Goal: Task Accomplishment & Management: Use online tool/utility

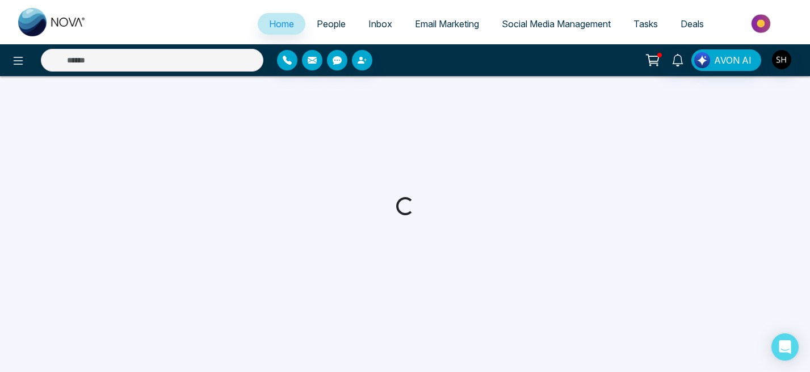
select select "*"
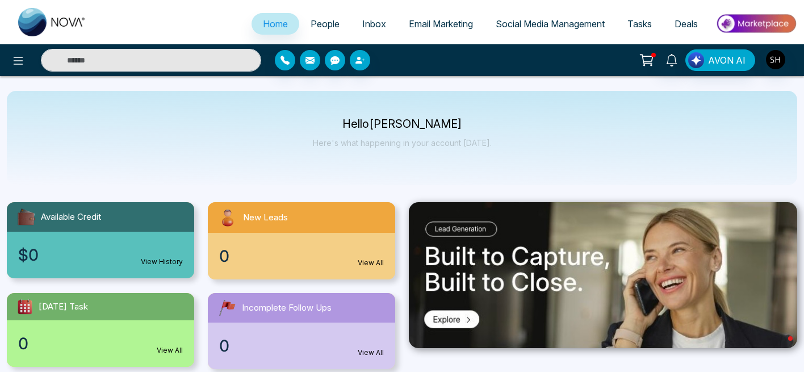
click at [508, 16] on link "Social Media Management" at bounding box center [550, 24] width 132 height 22
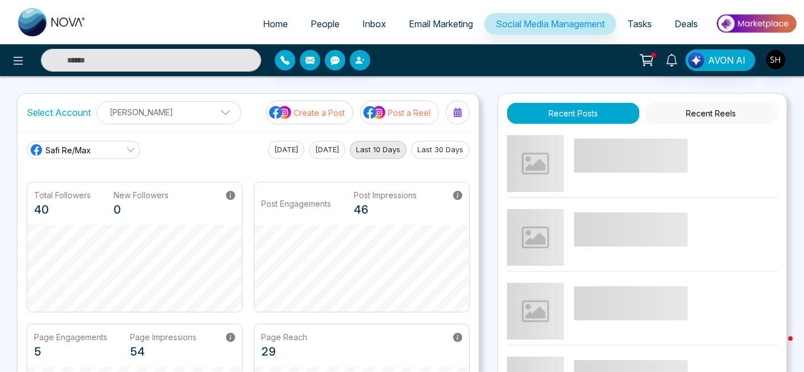
click at [336, 111] on p "Create a Post" at bounding box center [319, 113] width 51 height 12
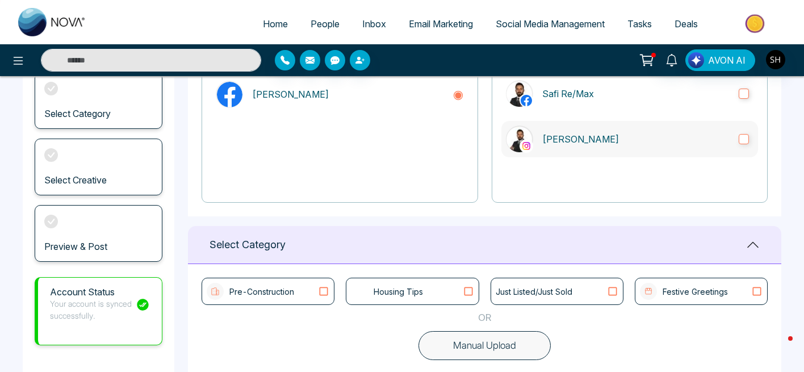
scroll to position [265, 0]
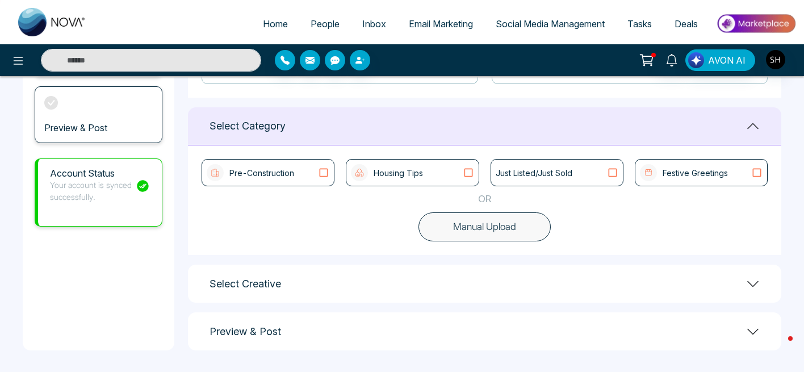
click at [470, 170] on icon at bounding box center [468, 172] width 15 height 11
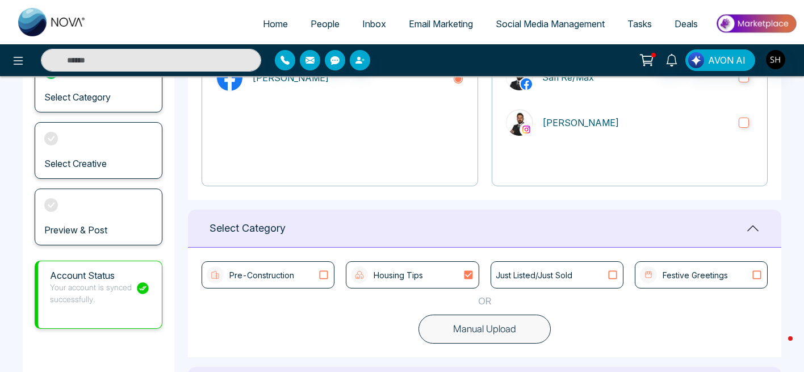
scroll to position [159, 0]
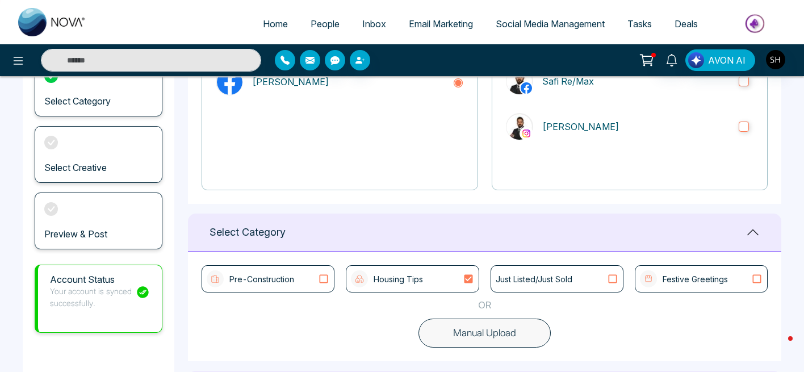
click at [469, 276] on icon at bounding box center [468, 279] width 9 height 9
click at [326, 277] on icon at bounding box center [323, 278] width 15 height 11
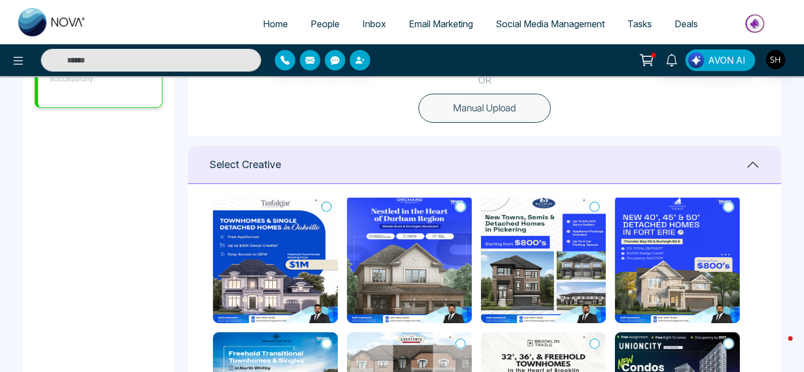
scroll to position [5, 0]
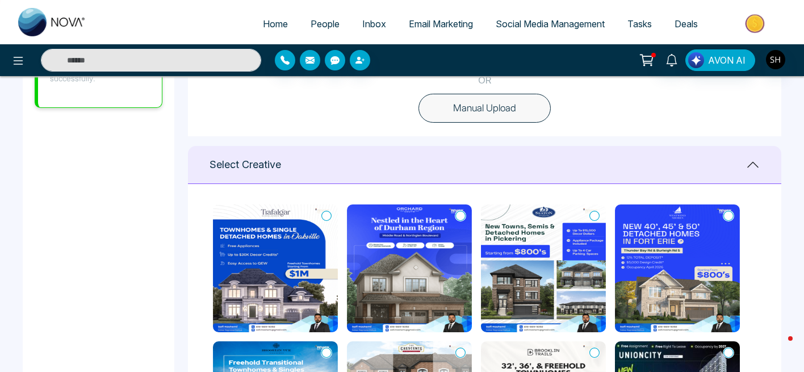
click at [457, 217] on icon at bounding box center [460, 215] width 10 height 11
click at [594, 216] on icon at bounding box center [594, 215] width 10 height 11
type textarea "**********"
click at [456, 211] on icon at bounding box center [460, 216] width 10 height 10
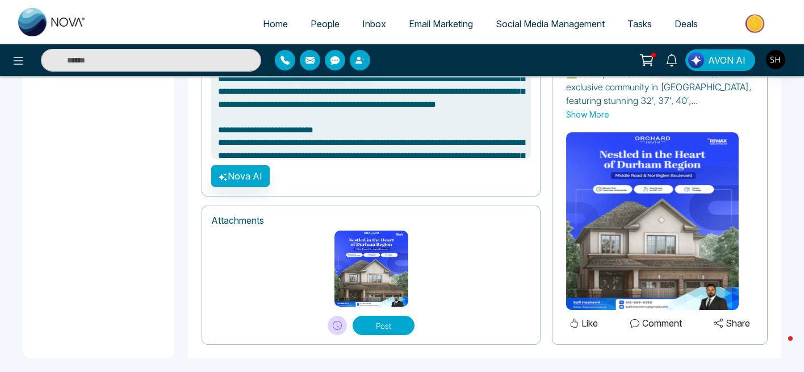
scroll to position [837, 0]
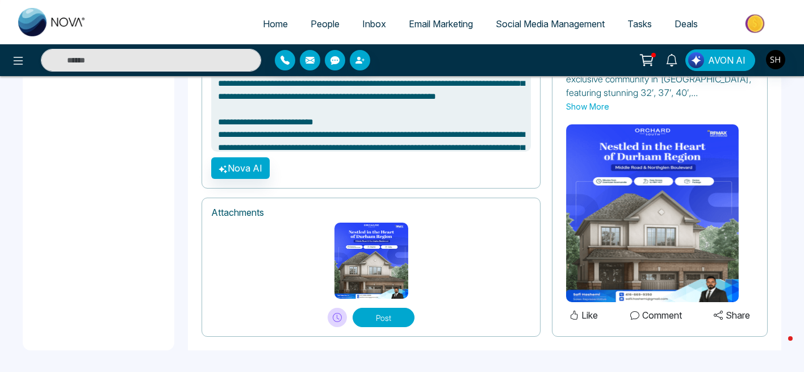
click at [386, 312] on button "Post" at bounding box center [384, 317] width 62 height 19
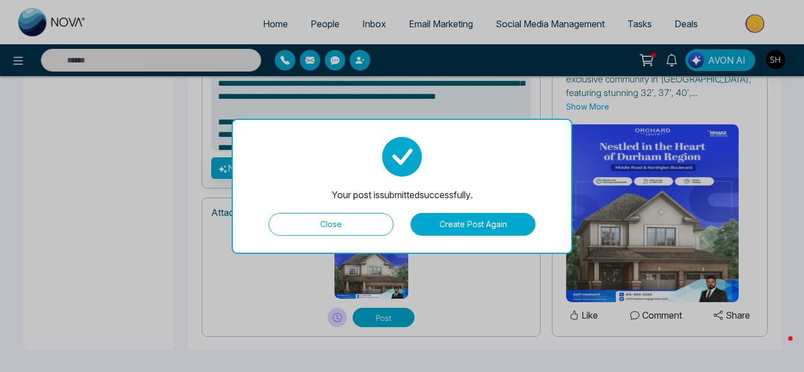
type textarea "**********"
click at [335, 231] on button "Close" at bounding box center [331, 224] width 125 height 23
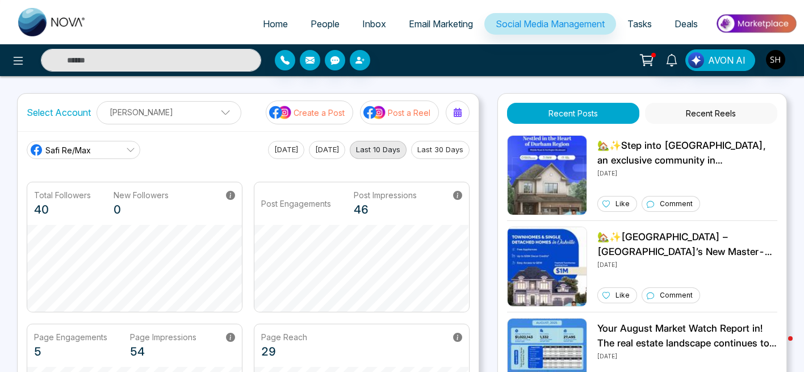
click at [524, 22] on span "Social Media Management" at bounding box center [550, 23] width 109 height 11
click at [332, 110] on p "Create a Post" at bounding box center [319, 113] width 51 height 12
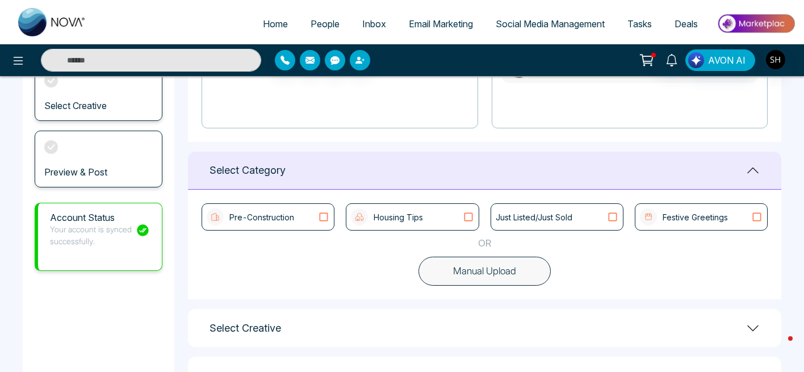
scroll to position [265, 0]
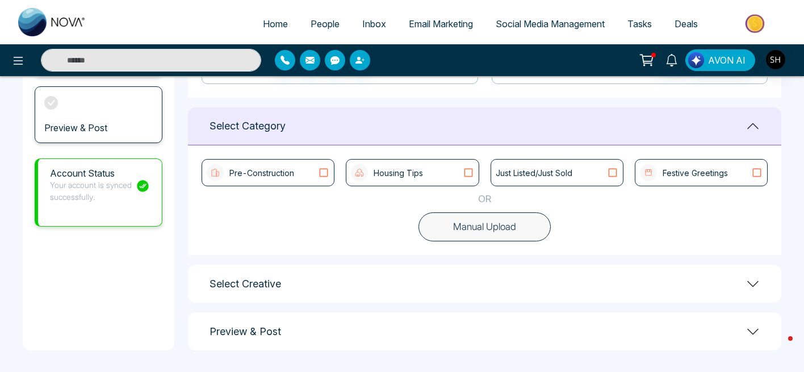
click at [324, 173] on icon at bounding box center [323, 172] width 15 height 11
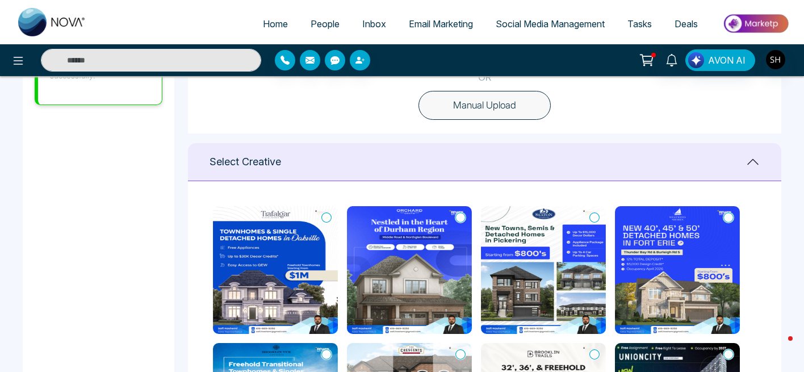
scroll to position [388, 0]
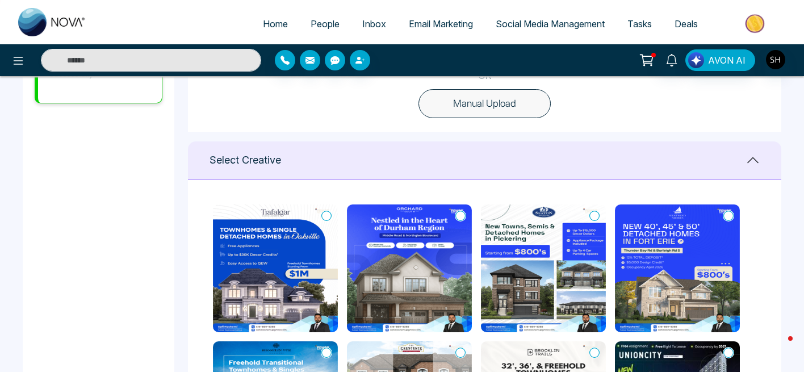
click at [596, 216] on icon at bounding box center [594, 215] width 10 height 11
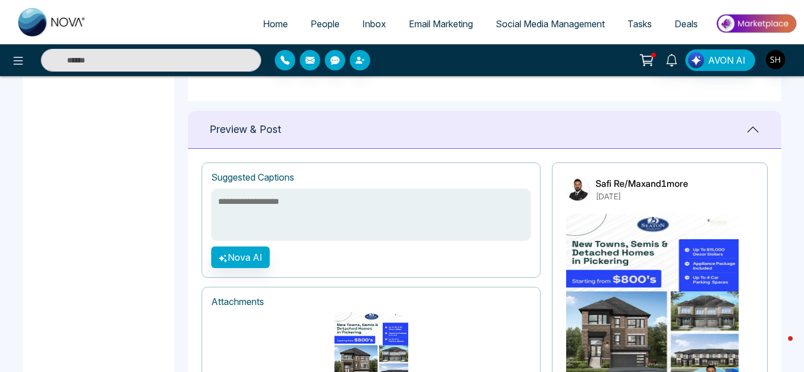
scroll to position [783, 0]
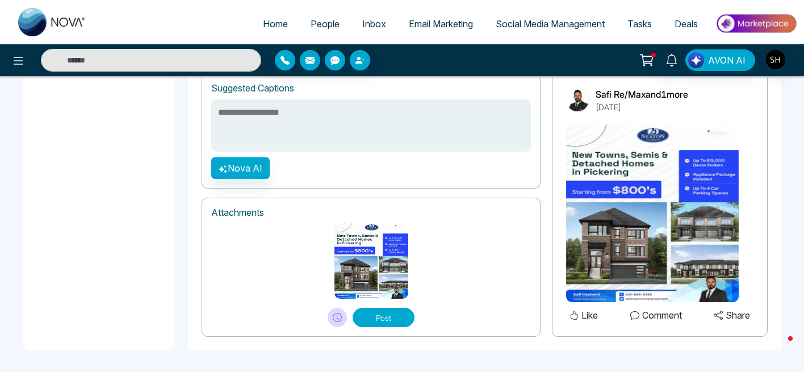
click at [378, 315] on button "Post" at bounding box center [384, 317] width 62 height 19
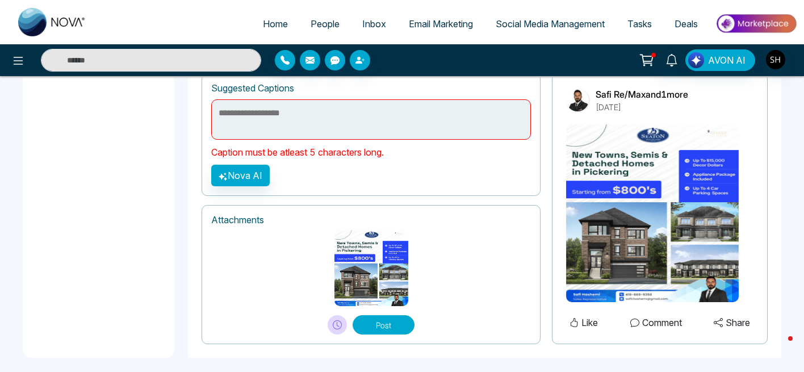
click at [429, 246] on div at bounding box center [371, 268] width 320 height 76
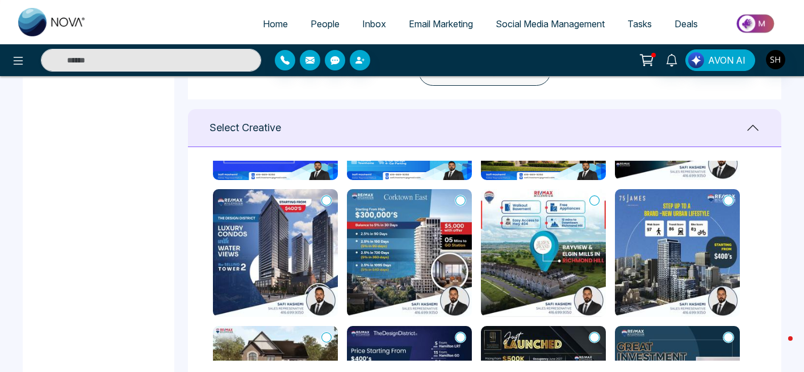
scroll to position [420, 0]
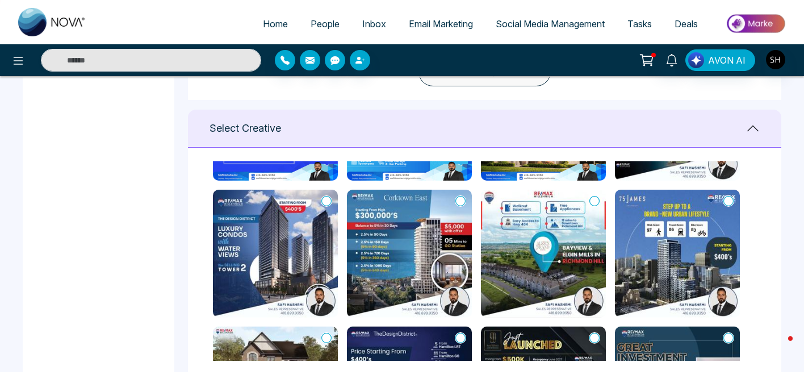
click at [531, 24] on span "Social Media Management" at bounding box center [550, 23] width 109 height 11
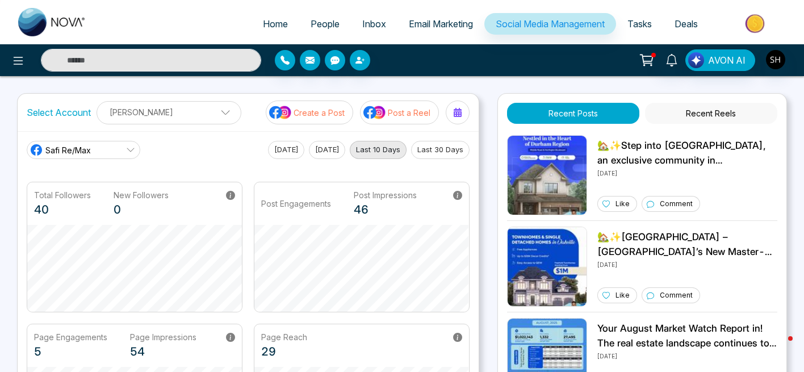
click at [329, 111] on p "Create a Post" at bounding box center [319, 113] width 51 height 12
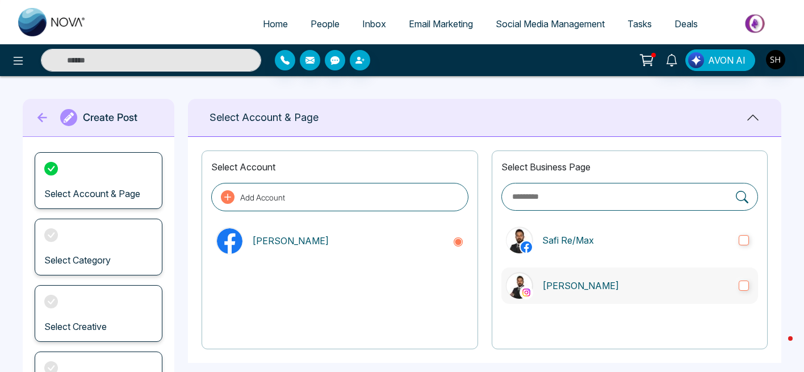
click at [745, 273] on label "[PERSON_NAME]" at bounding box center [629, 285] width 257 height 36
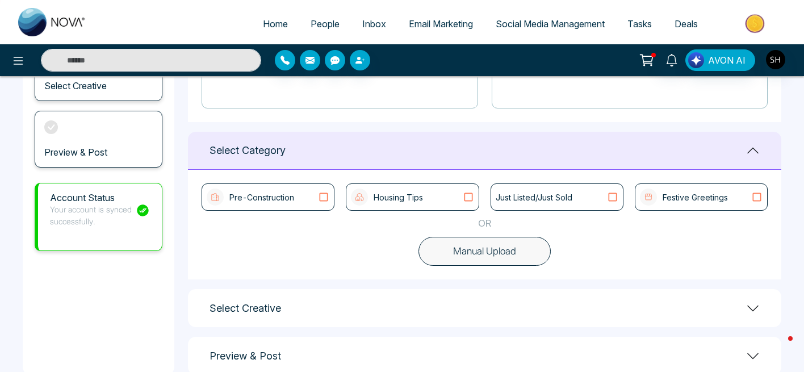
scroll to position [265, 0]
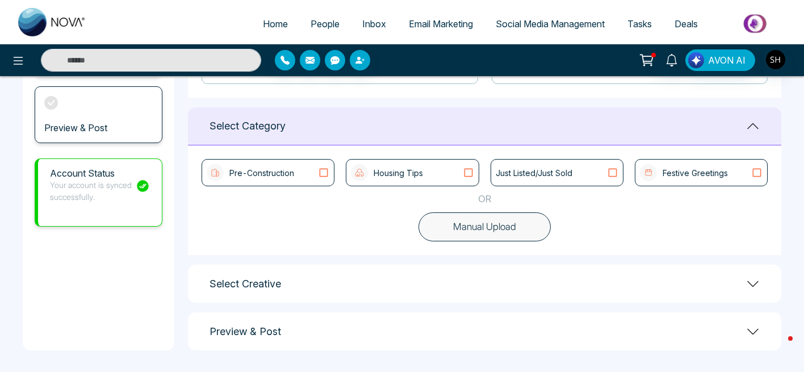
click at [324, 178] on icon at bounding box center [323, 172] width 15 height 11
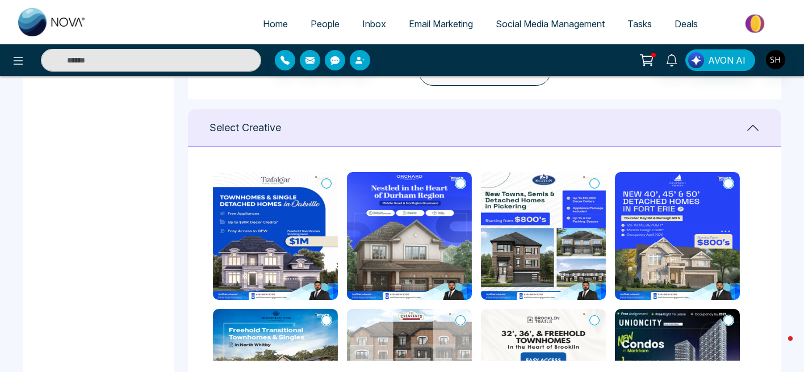
scroll to position [421, 0]
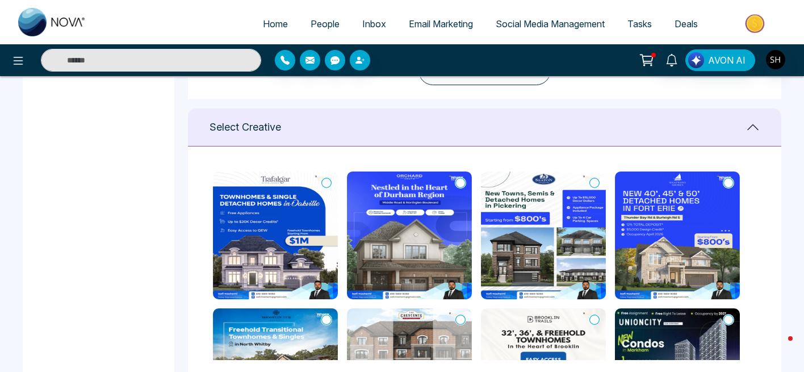
click at [597, 185] on icon at bounding box center [594, 182] width 10 height 11
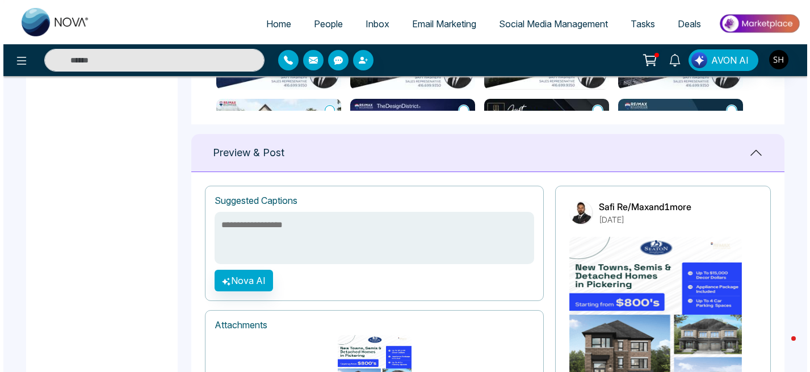
scroll to position [666, 0]
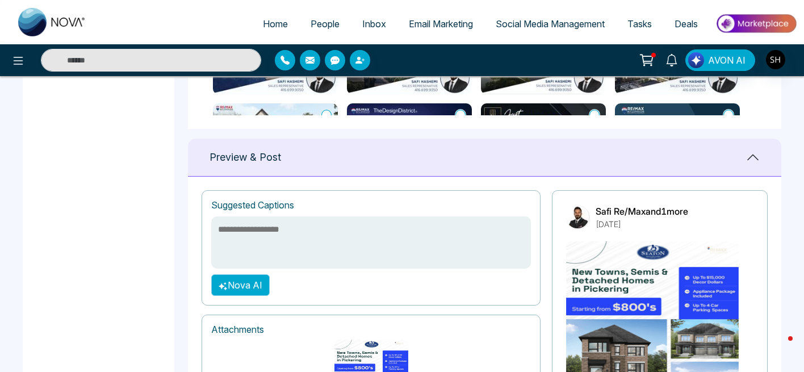
click at [255, 286] on button "Nova AI" at bounding box center [240, 285] width 58 height 22
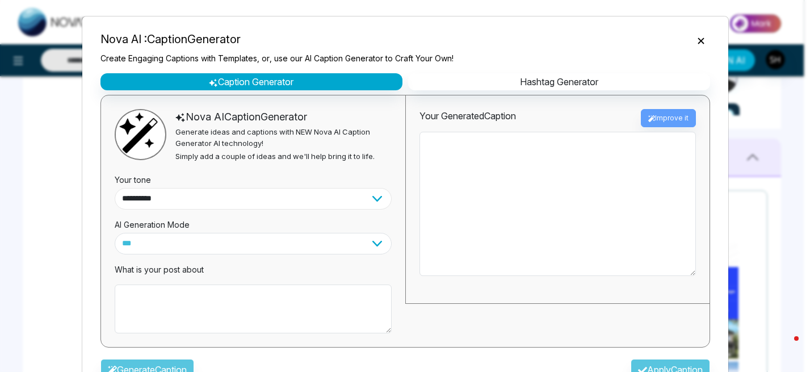
click at [375, 196] on select "**********" at bounding box center [253, 199] width 277 height 22
select select "**********"
click at [115, 188] on select "**********" at bounding box center [253, 199] width 277 height 22
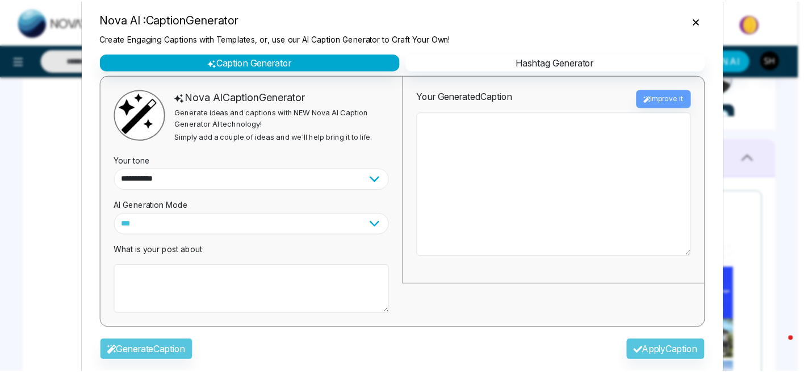
scroll to position [0, 0]
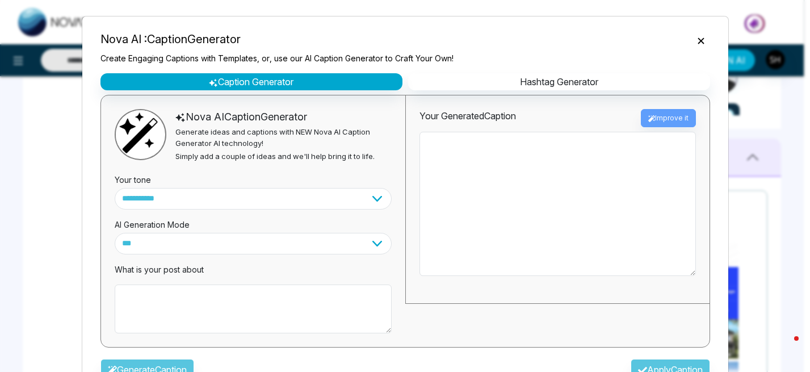
click at [696, 36] on icon "Close" at bounding box center [700, 40] width 11 height 11
